Goal: Task Accomplishment & Management: Complete application form

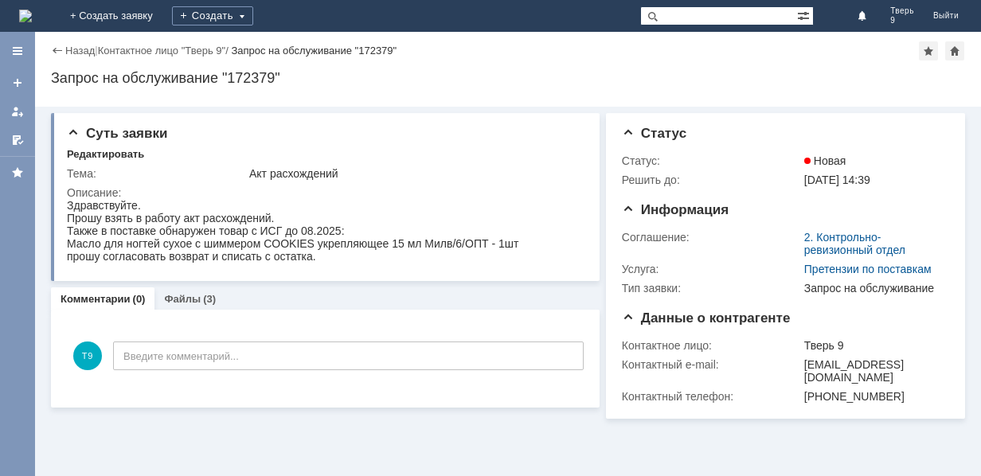
click at [32, 13] on img at bounding box center [25, 16] width 13 height 13
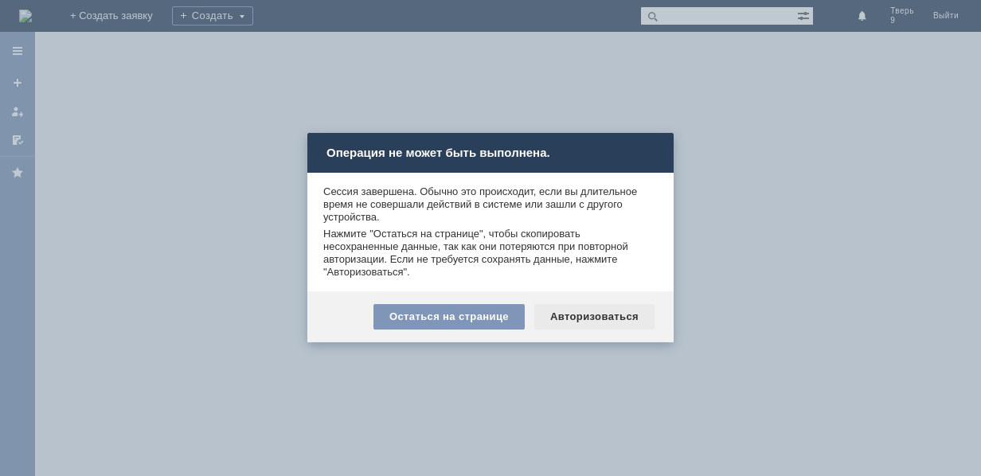
click at [608, 314] on div "Авторизоваться" at bounding box center [594, 316] width 120 height 25
click at [608, 314] on div at bounding box center [508, 254] width 946 height 444
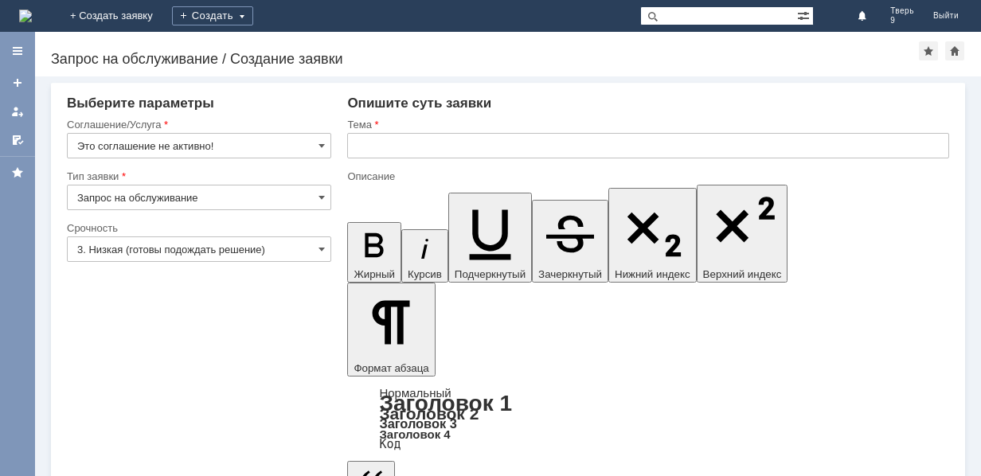
click at [32, 14] on img at bounding box center [25, 16] width 13 height 13
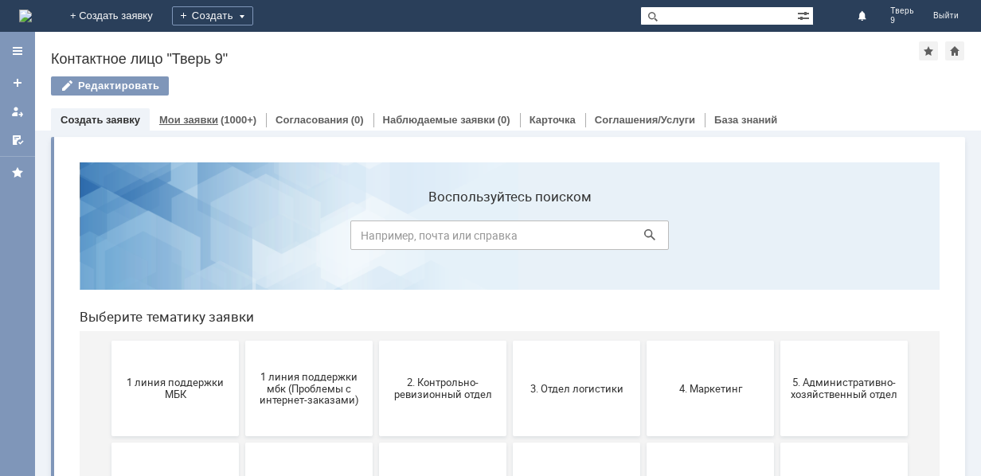
click at [221, 117] on div "(1000+)" at bounding box center [239, 120] width 36 height 12
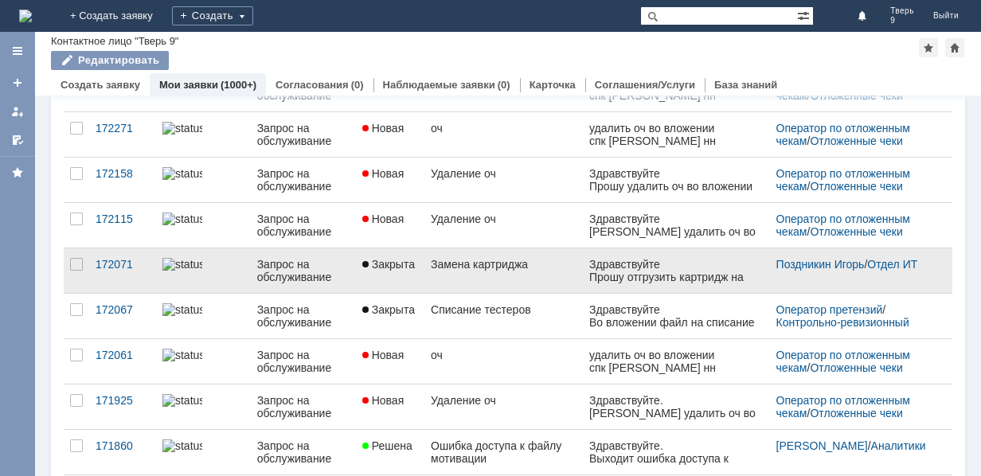
click at [516, 274] on link "Замена картриджа" at bounding box center [503, 270] width 158 height 45
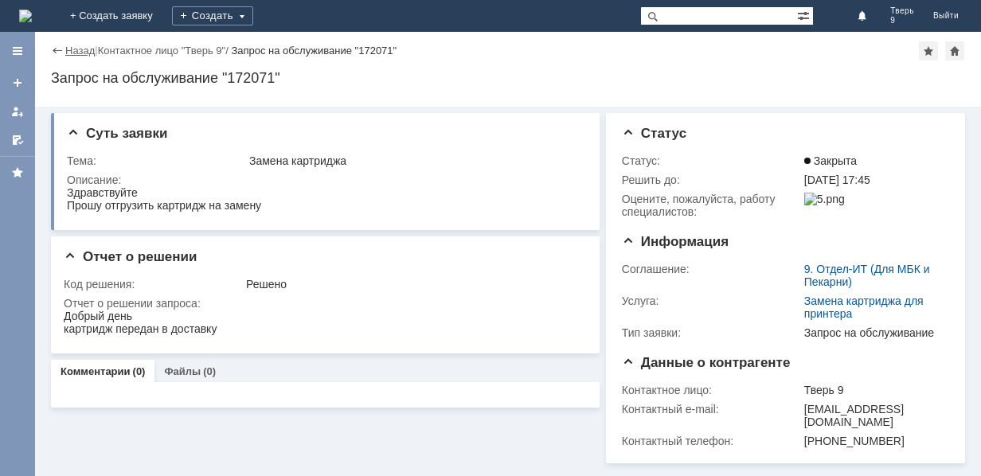
click at [69, 47] on link "Назад" at bounding box center [79, 51] width 29 height 12
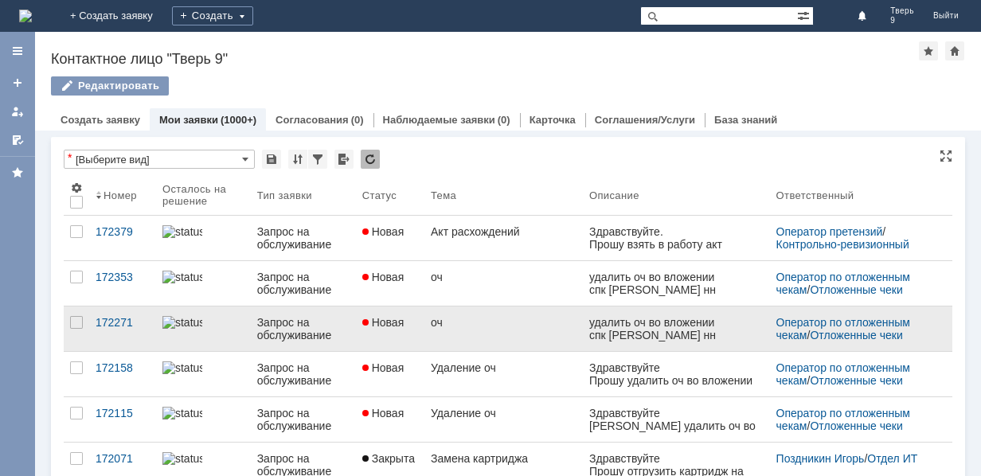
scroll to position [80, 0]
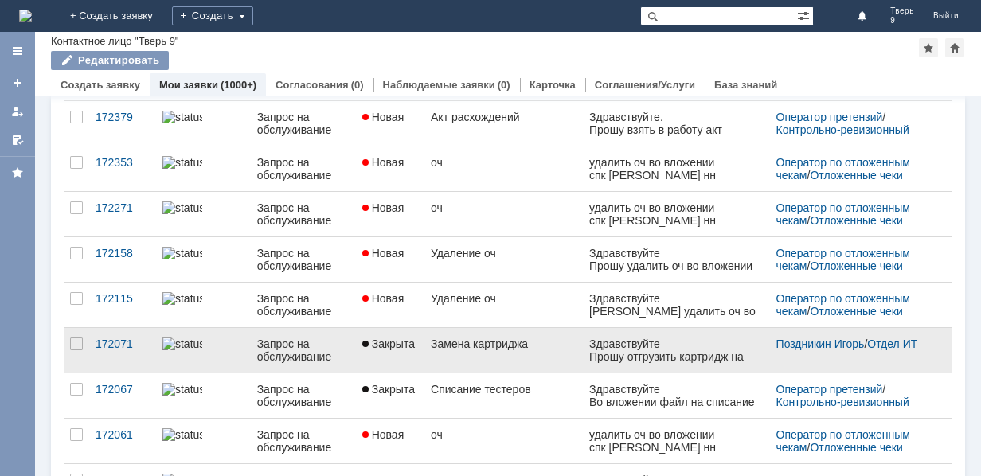
click at [112, 342] on div "172071" at bounding box center [123, 344] width 54 height 13
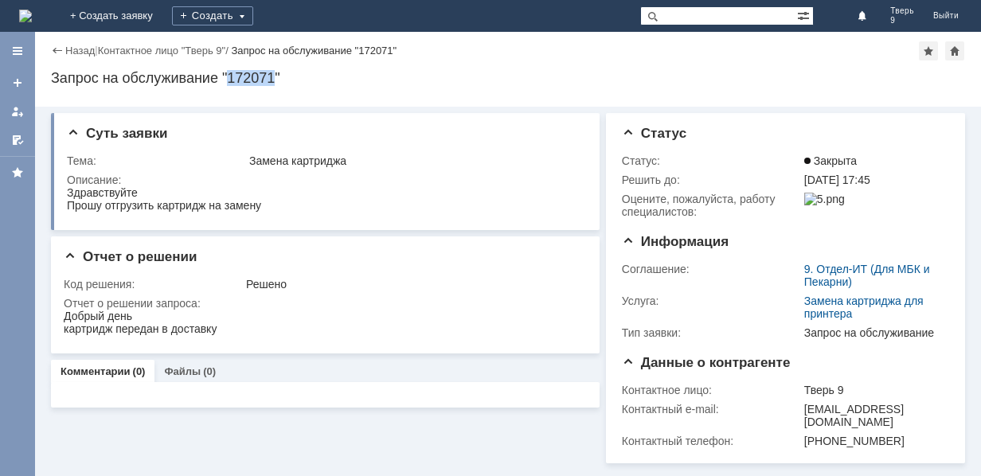
drag, startPoint x: 276, startPoint y: 78, endPoint x: 229, endPoint y: 77, distance: 47.0
click at [229, 77] on div "Запрос на обслуживание "172071"" at bounding box center [508, 78] width 914 height 16
copy div "172071"
click at [253, 14] on div "Создать" at bounding box center [212, 15] width 81 height 19
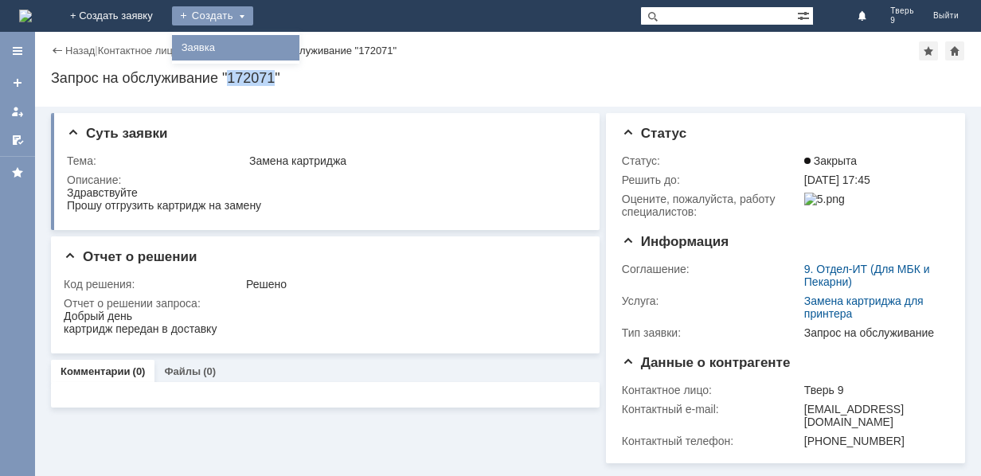
click at [296, 47] on link "Заявка" at bounding box center [235, 47] width 121 height 19
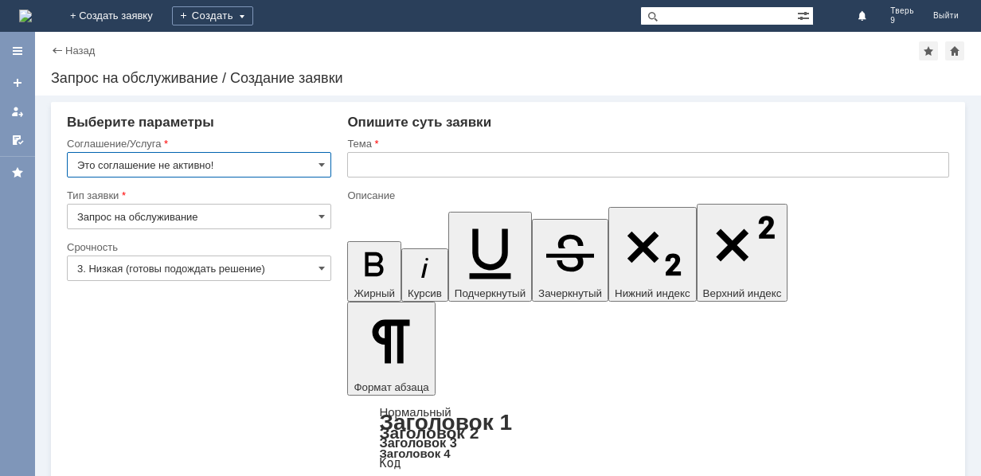
click at [237, 166] on input "Это соглашение не активно!" at bounding box center [199, 164] width 264 height 25
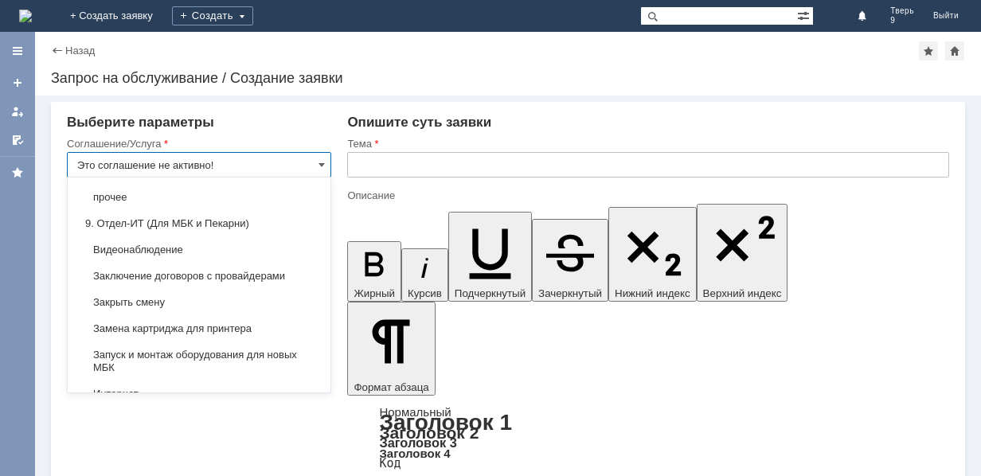
scroll to position [1545, 0]
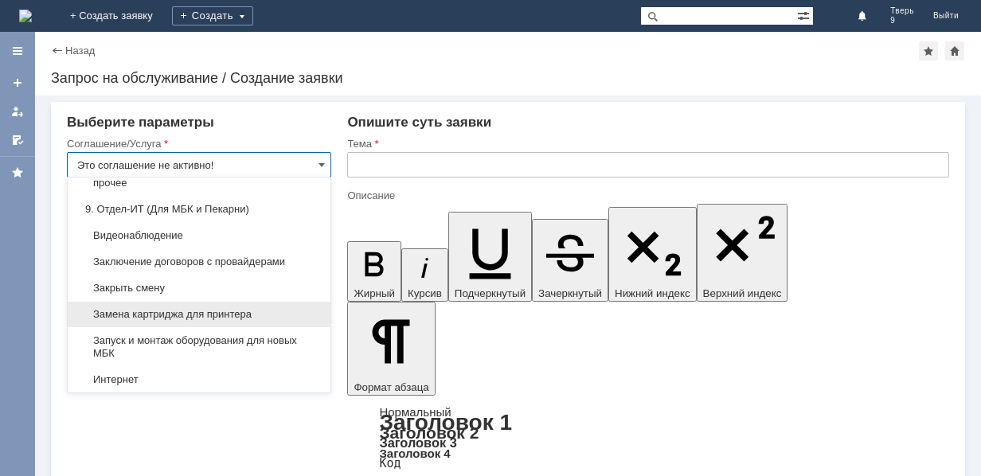
click at [215, 308] on span "Замена картриджа для принтера" at bounding box center [199, 314] width 244 height 13
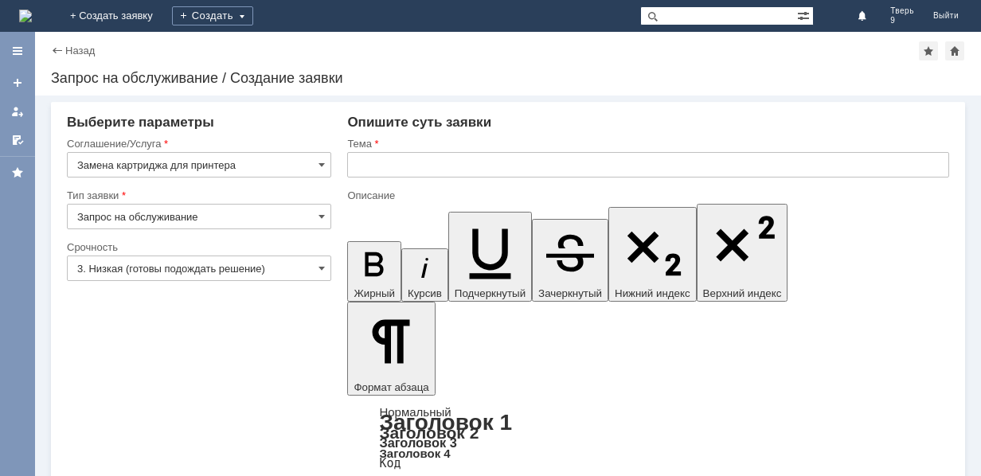
type input "Замена картриджа для принтера"
click at [232, 269] on input "3. Низкая (готовы подождать решение)" at bounding box center [199, 268] width 264 height 25
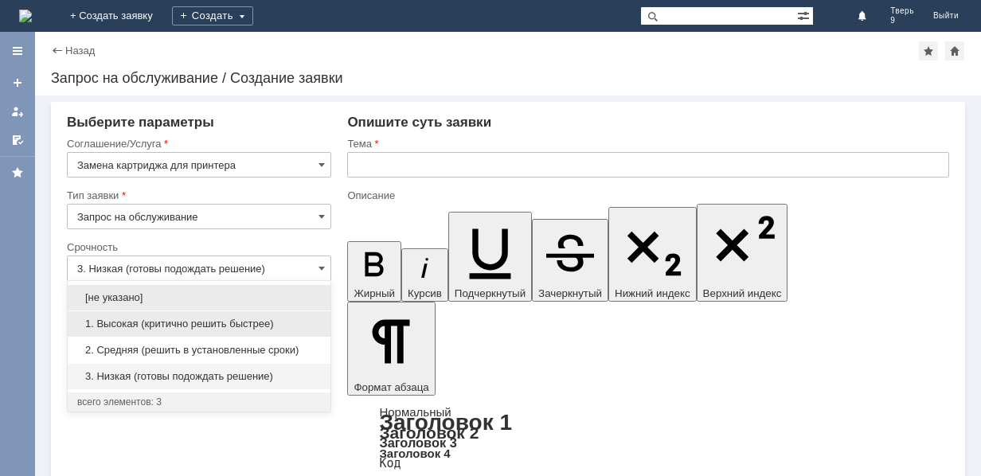
click at [216, 323] on span "1. Высокая (критично решить быстрее)" at bounding box center [199, 324] width 244 height 13
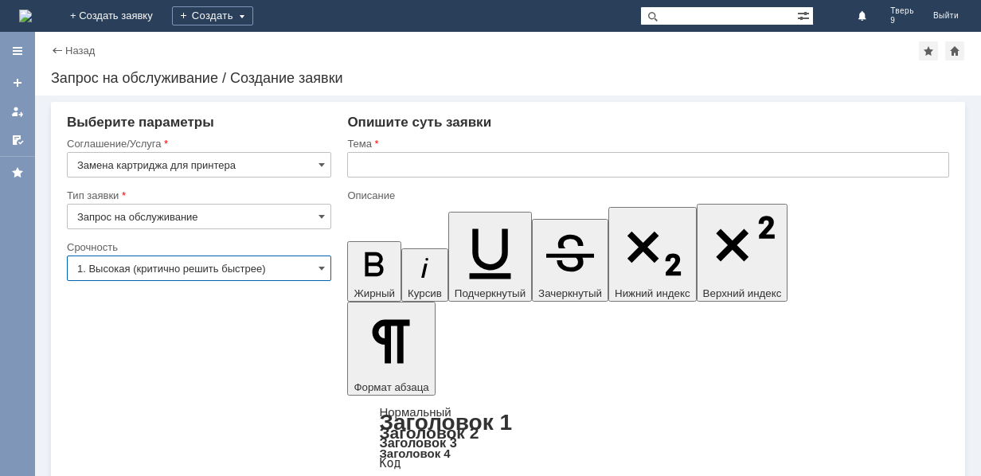
type input "1. Высокая (критично решить быстрее)"
click at [405, 159] on input "text" at bounding box center [648, 164] width 602 height 25
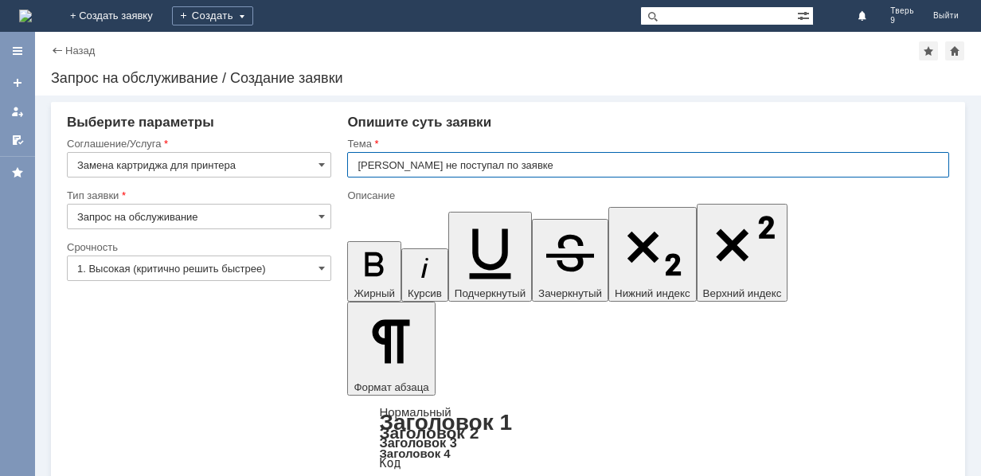
paste input "172071"
click at [522, 167] on input "Картридж не поступал по заявке 172071" at bounding box center [648, 164] width 602 height 25
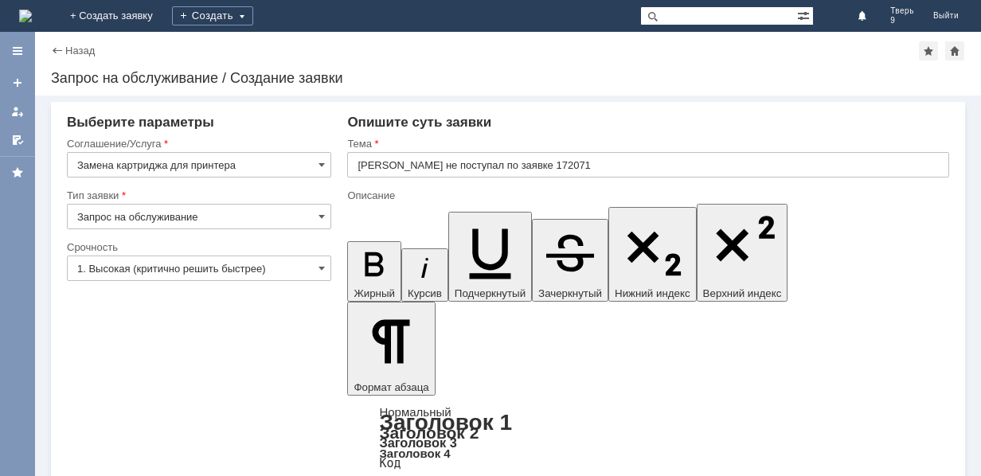
scroll to position [452, 6]
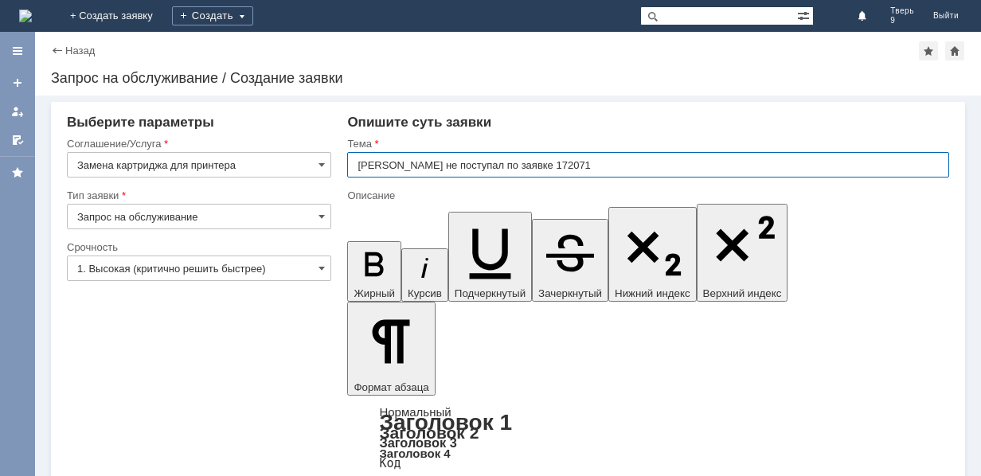
click at [355, 162] on input "Картридж не поступал по заявке 172071" at bounding box center [648, 164] width 602 height 25
click at [356, 166] on input "Картридж не поступал по заявке 172071" at bounding box center [648, 164] width 602 height 25
drag, startPoint x: 592, startPoint y: 166, endPoint x: 344, endPoint y: 165, distance: 247.7
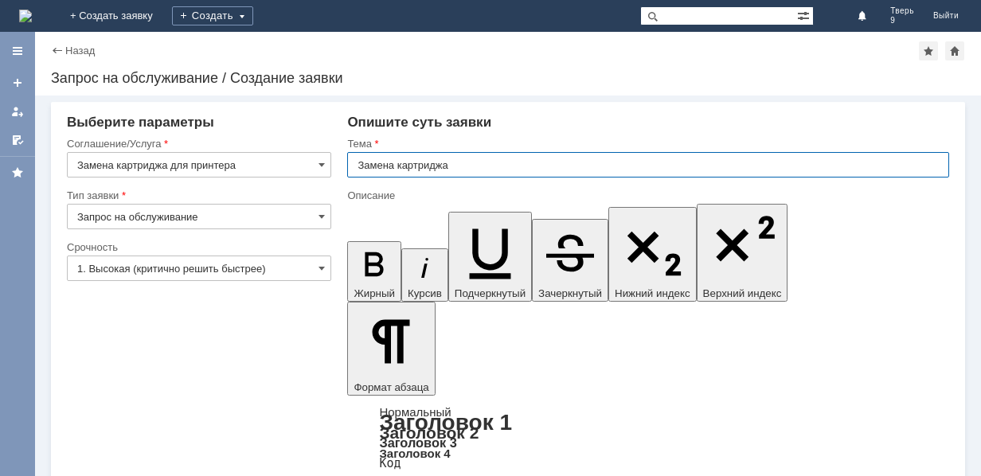
type input "Замена картриджа"
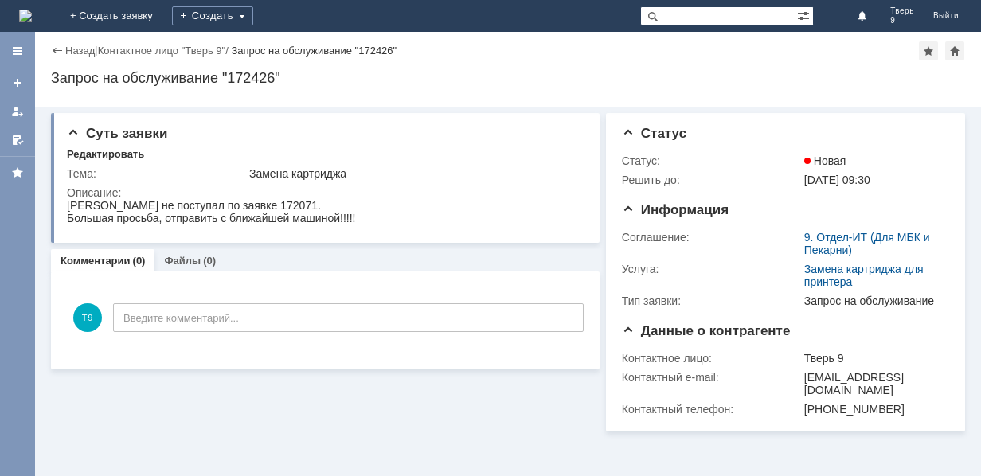
click at [32, 15] on img at bounding box center [25, 16] width 13 height 13
